Goal: Complete application form

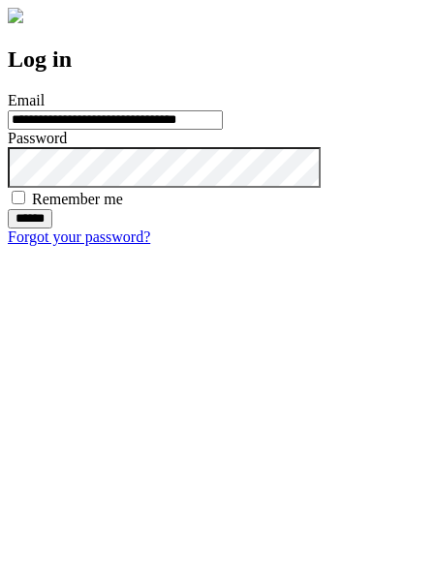
type input "**********"
click at [52, 228] on input "******" at bounding box center [30, 218] width 45 height 19
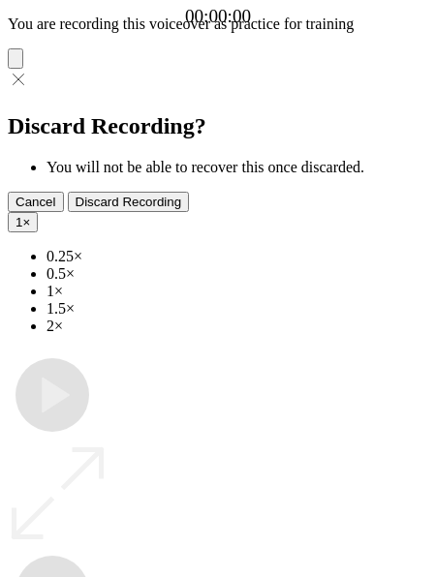
type input "**********"
